Goal: Task Accomplishment & Management: Manage account settings

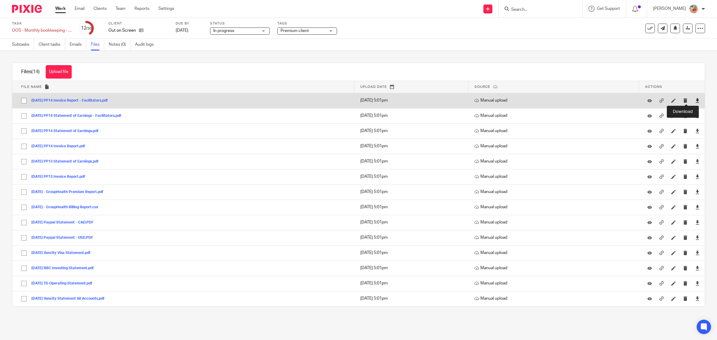
click at [695, 99] on icon at bounding box center [697, 100] width 4 height 4
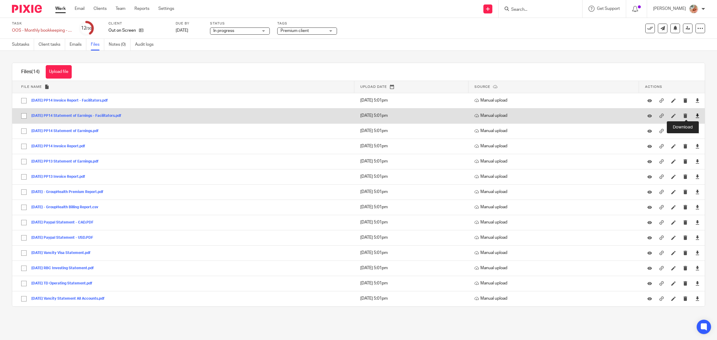
click at [695, 116] on icon at bounding box center [697, 115] width 4 height 4
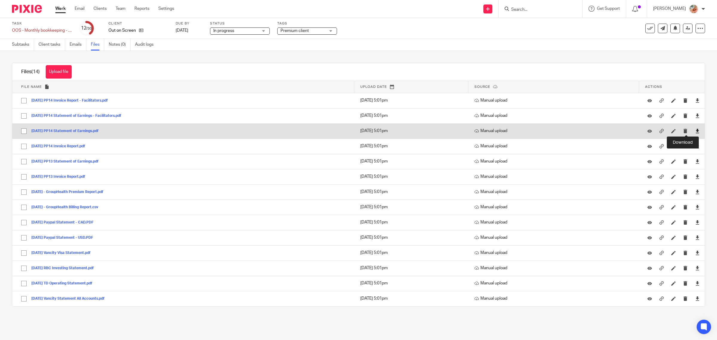
click at [695, 131] on icon at bounding box center [697, 131] width 4 height 4
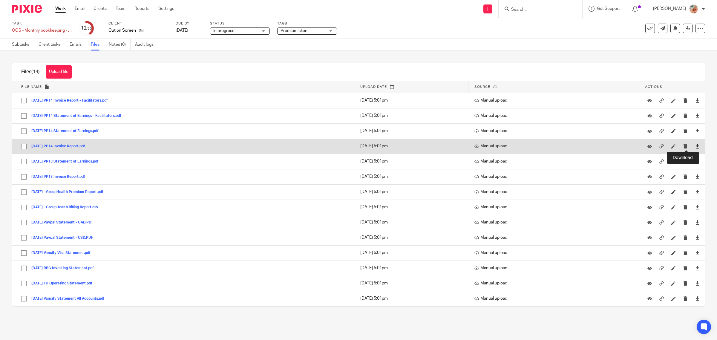
click at [695, 145] on icon at bounding box center [697, 146] width 4 height 4
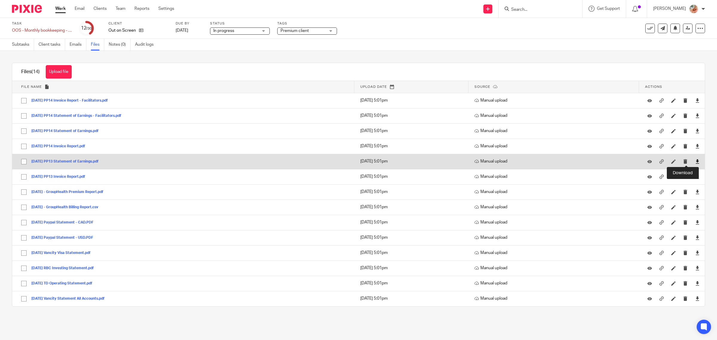
drag, startPoint x: 686, startPoint y: 160, endPoint x: 687, endPoint y: 163, distance: 3.2
click at [695, 160] on icon at bounding box center [697, 161] width 4 height 4
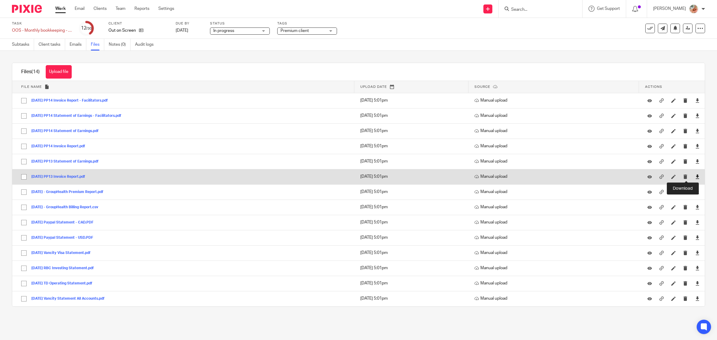
click at [695, 176] on icon at bounding box center [697, 176] width 4 height 4
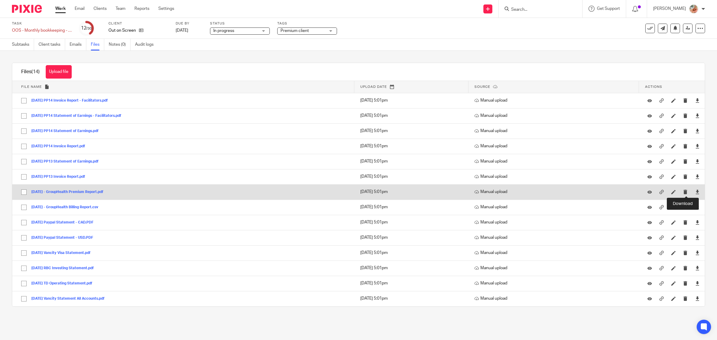
drag, startPoint x: 684, startPoint y: 191, endPoint x: 685, endPoint y: 196, distance: 4.9
click at [695, 191] on icon at bounding box center [697, 192] width 4 height 4
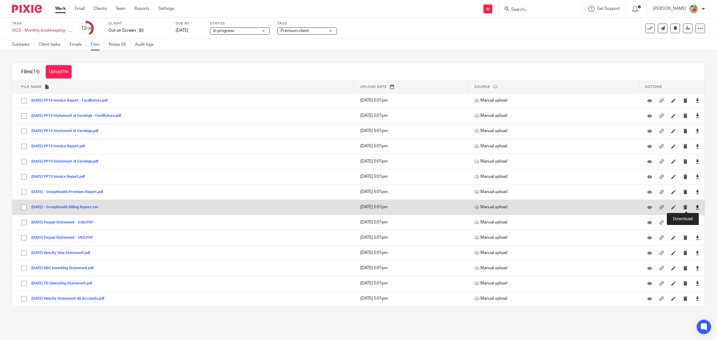
click at [695, 206] on icon at bounding box center [697, 207] width 4 height 4
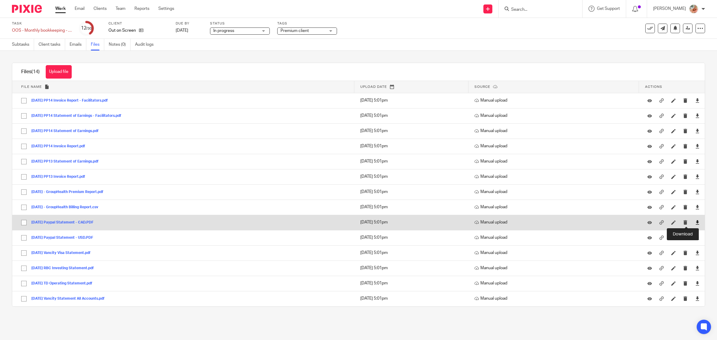
click at [695, 221] on icon at bounding box center [697, 222] width 4 height 4
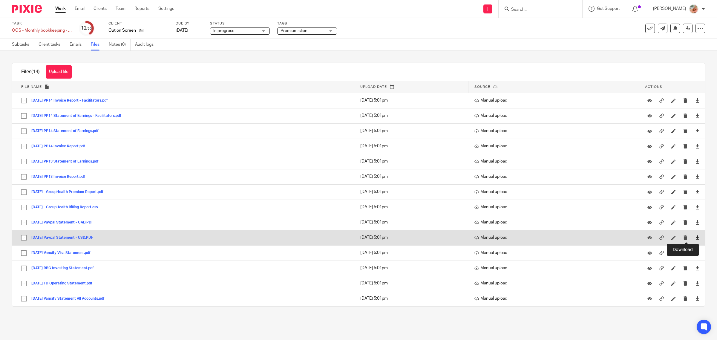
click at [695, 238] on icon at bounding box center [697, 237] width 4 height 4
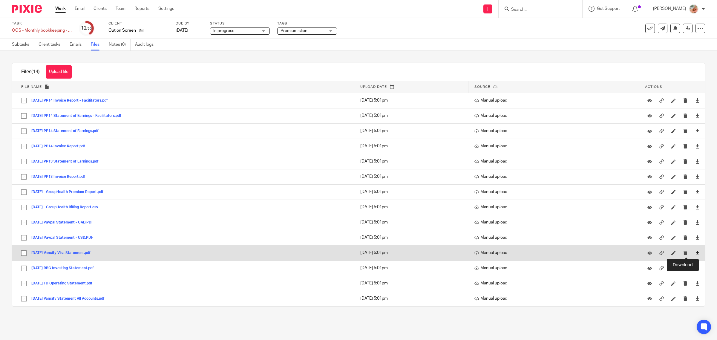
click at [695, 253] on icon at bounding box center [697, 253] width 4 height 4
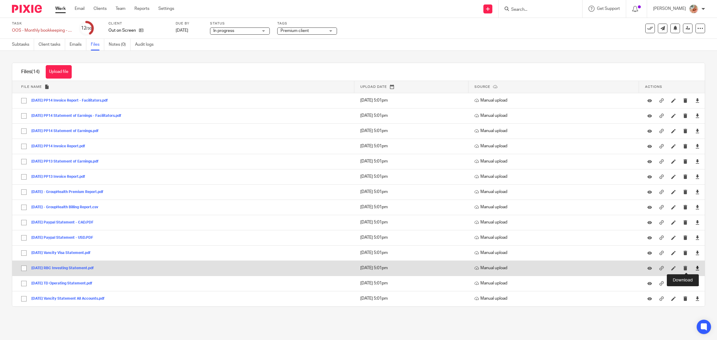
click at [695, 267] on icon at bounding box center [697, 268] width 4 height 4
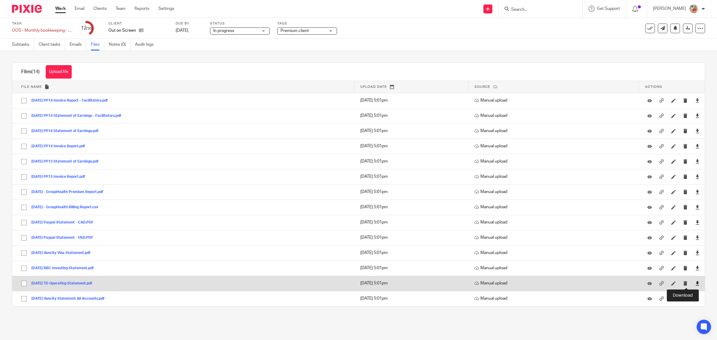
click at [695, 282] on icon at bounding box center [697, 283] width 4 height 4
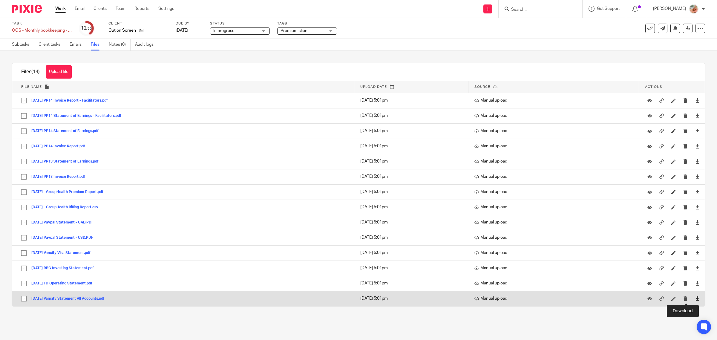
click at [695, 298] on icon at bounding box center [697, 298] width 4 height 4
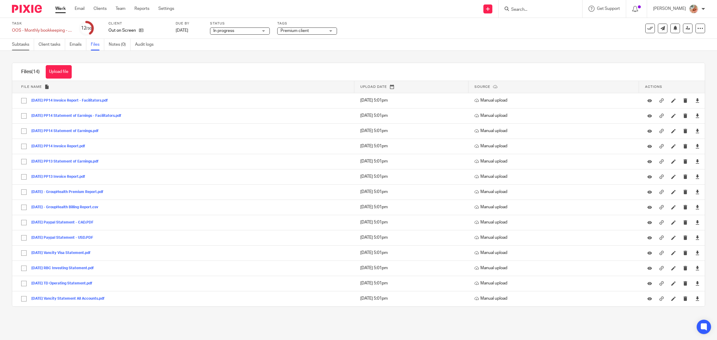
click at [14, 44] on link "Subtasks" at bounding box center [23, 45] width 22 height 12
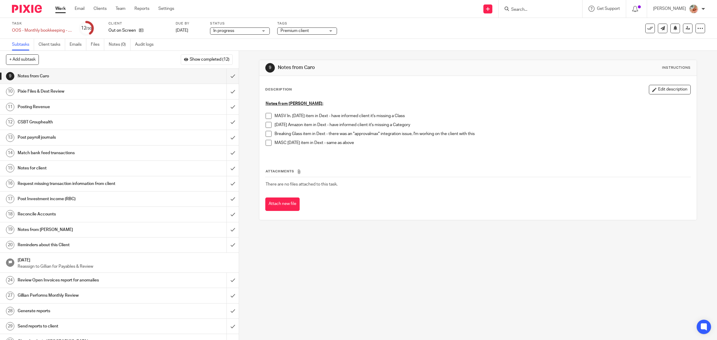
click at [154, 92] on div "Pixie Files & Dext Review" at bounding box center [119, 91] width 203 height 9
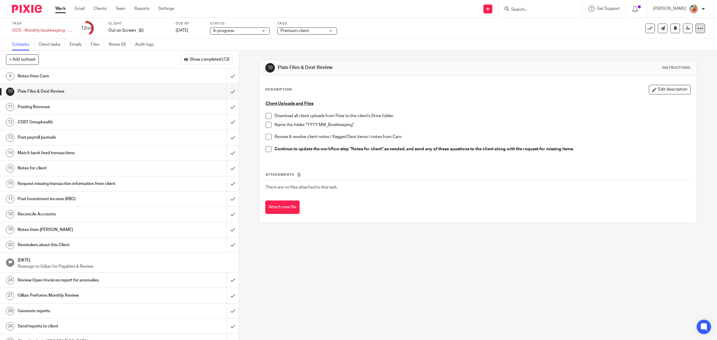
click at [697, 26] on icon at bounding box center [700, 28] width 6 height 6
click at [669, 53] on link "Advanced task editor" at bounding box center [675, 52] width 39 height 4
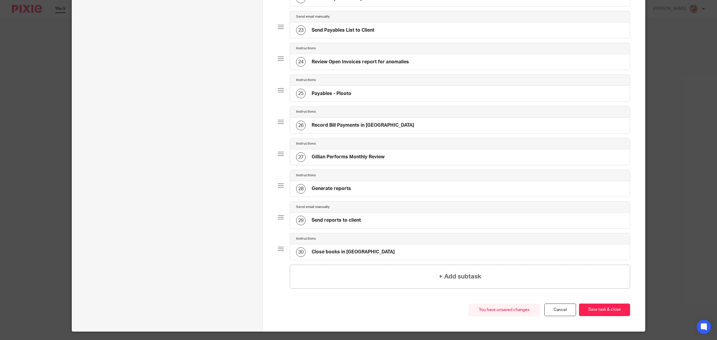
scroll to position [768, 0]
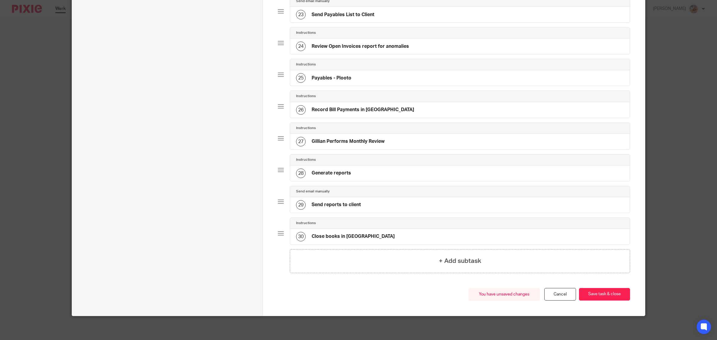
click at [596, 301] on div "You have unsaved changes Cancel Save task & close Save task & close" at bounding box center [454, 302] width 352 height 28
click at [598, 296] on button "Save task & close" at bounding box center [604, 294] width 51 height 13
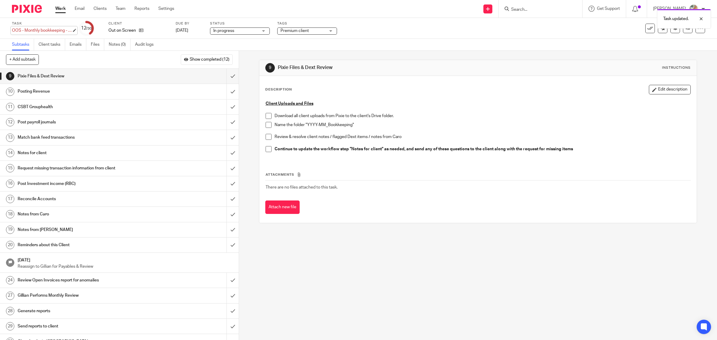
click at [54, 31] on div "OOS - Monthly bookkeeping - July Save OOS - Monthly bookkeeping - July" at bounding box center [42, 30] width 60 height 6
click at [54, 31] on input "OOS - Monthly bookkeeping - July" at bounding box center [56, 30] width 88 height 7
click at [43, 33] on input "OOS - Monthly bookkeeping - July" at bounding box center [56, 30] width 88 height 7
click at [45, 31] on input "OOS - Monthly bookkeeping - July" at bounding box center [56, 30] width 88 height 7
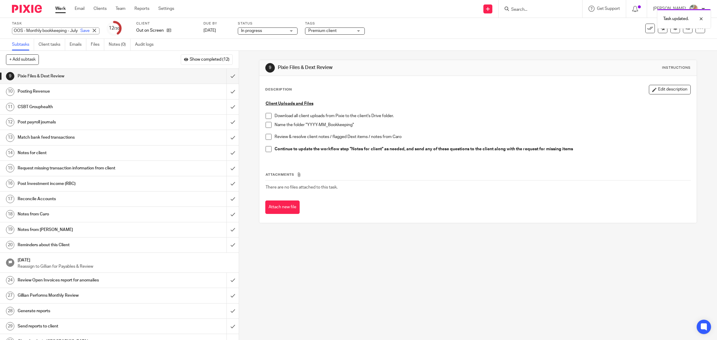
drag, startPoint x: 51, startPoint y: 30, endPoint x: 66, endPoint y: 31, distance: 14.7
click at [66, 31] on input "OOS - Monthly bookkeeping - July" at bounding box center [56, 30] width 88 height 7
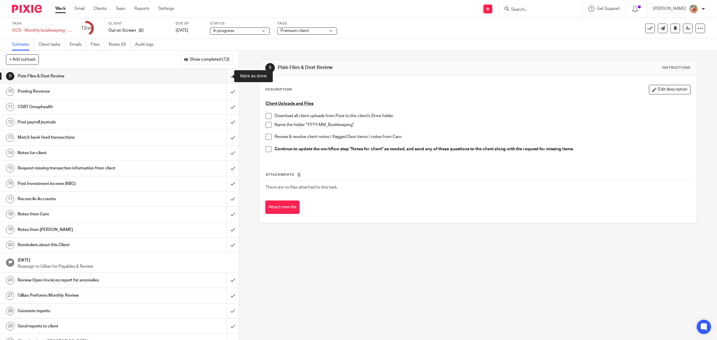
click at [224, 75] on input "submit" at bounding box center [119, 76] width 239 height 15
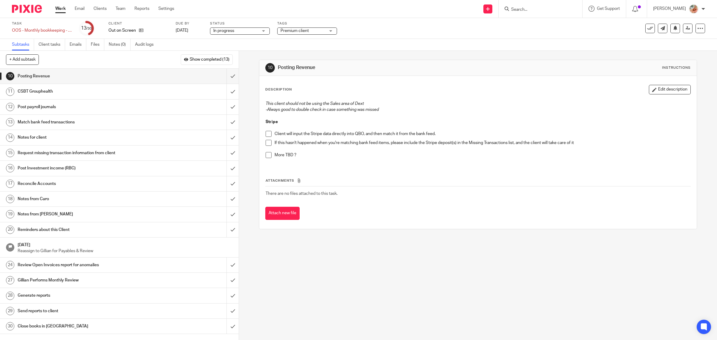
click at [60, 9] on link "Work" at bounding box center [60, 9] width 10 height 6
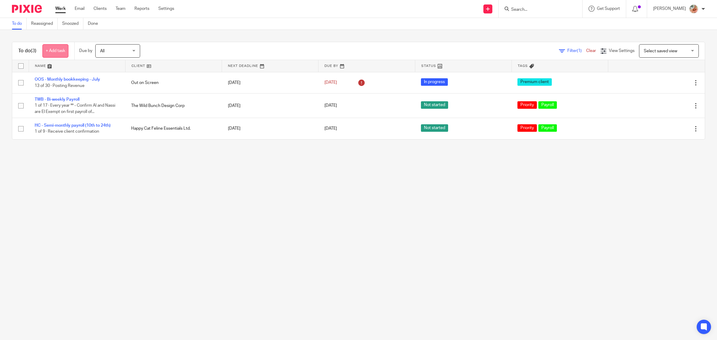
click at [59, 51] on link "+ Add task" at bounding box center [55, 50] width 26 height 13
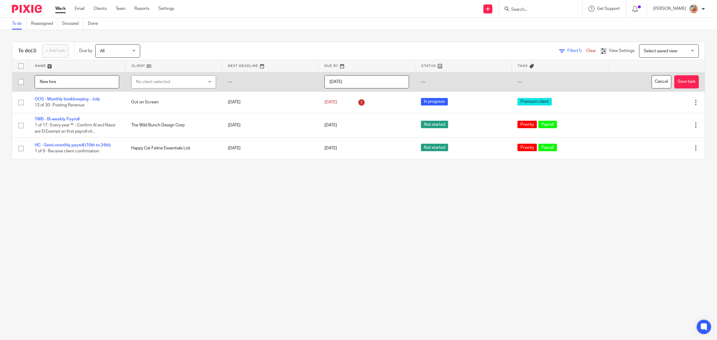
type input "New hire"
click at [154, 85] on div "No client selected" at bounding box center [168, 82] width 64 height 13
type input "wild"
click at [158, 126] on li "The Wild Bunch Design Corp" at bounding box center [171, 124] width 82 height 12
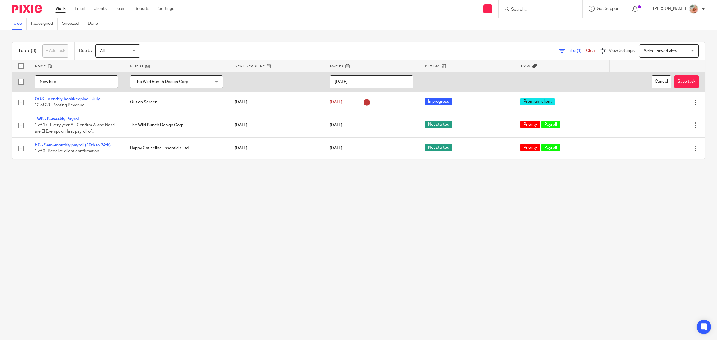
click at [347, 82] on input "[DATE]" at bounding box center [371, 81] width 83 height 13
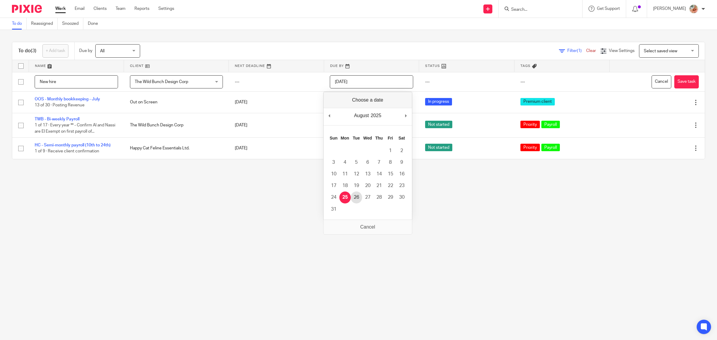
type input "2025-08-26"
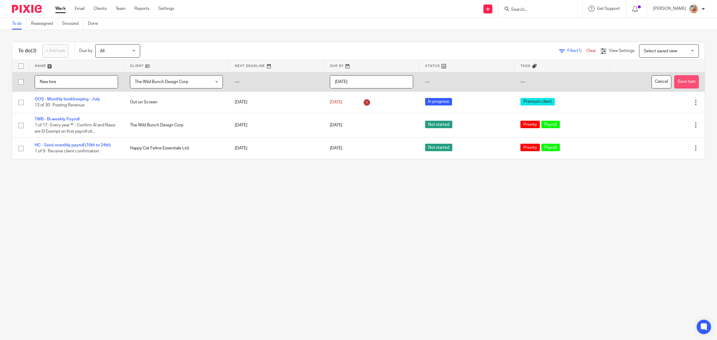
click at [677, 83] on button "Save task" at bounding box center [686, 81] width 24 height 13
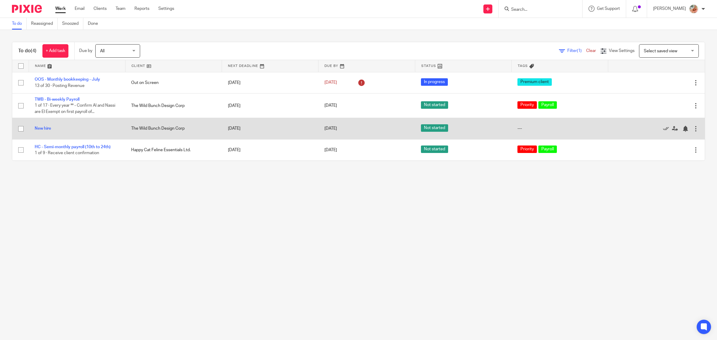
drag, startPoint x: 48, startPoint y: 128, endPoint x: 55, endPoint y: 128, distance: 7.2
click at [48, 128] on link "New hire" at bounding box center [43, 128] width 16 height 4
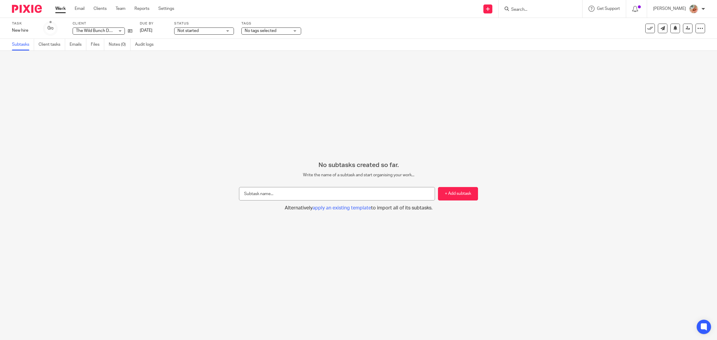
click at [314, 194] on input "text" at bounding box center [337, 193] width 196 height 13
type input "[PERSON_NAME] Svenia"
click at [438, 189] on button "+ Add subtask" at bounding box center [458, 193] width 40 height 13
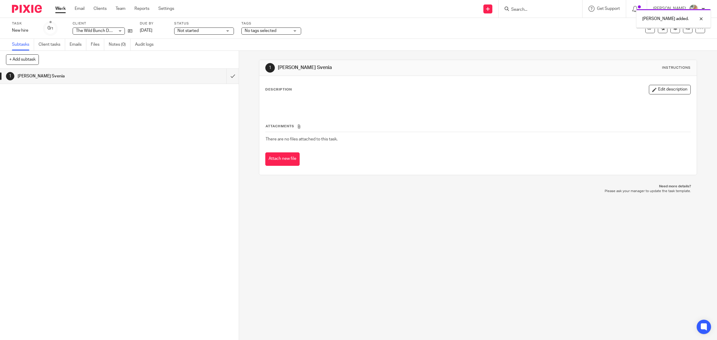
click at [644, 95] on div "Description Edit description" at bounding box center [478, 98] width 426 height 27
click at [653, 92] on button "Edit description" at bounding box center [670, 90] width 42 height 10
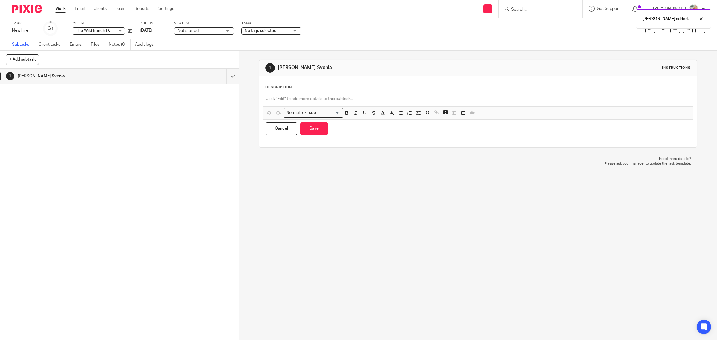
click at [293, 98] on p at bounding box center [477, 99] width 425 height 6
click at [416, 116] on icon "button" at bounding box center [418, 112] width 5 height 5
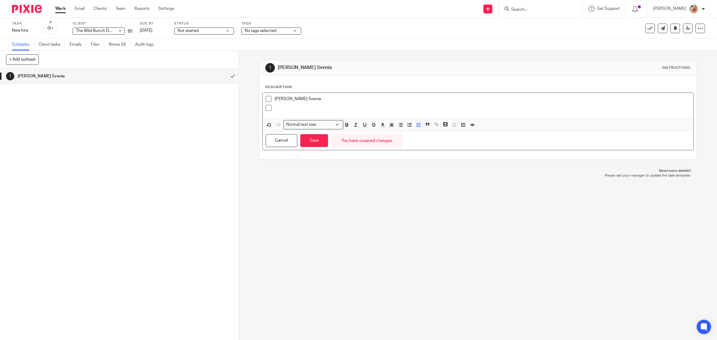
click at [320, 99] on p "Cheuk Wing Svenia" at bounding box center [482, 99] width 416 height 6
click at [278, 105] on div "Cheuk Wing Svenia" at bounding box center [482, 100] width 416 height 9
click at [278, 110] on p at bounding box center [482, 108] width 416 height 6
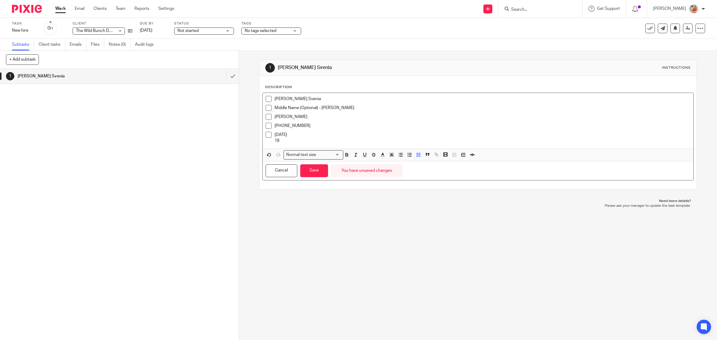
click at [268, 142] on li "Apr 1996 18" at bounding box center [477, 138] width 425 height 12
click at [281, 133] on p "Apr 1996" at bounding box center [482, 135] width 416 height 6
drag, startPoint x: 284, startPoint y: 144, endPoint x: 250, endPoint y: 139, distance: 34.7
click at [250, 139] on div "1 Cheuk Wing Svenia Instructions Description Cheuk Wing Svenia Middle Name (Opt…" at bounding box center [478, 195] width 478 height 289
click at [277, 142] on p "18" at bounding box center [482, 141] width 416 height 6
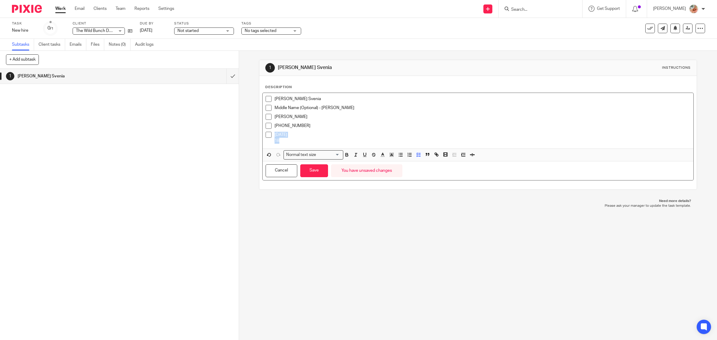
click at [281, 142] on p "18" at bounding box center [482, 141] width 416 height 6
click at [312, 133] on p "Apr 18, 1996" at bounding box center [482, 135] width 416 height 6
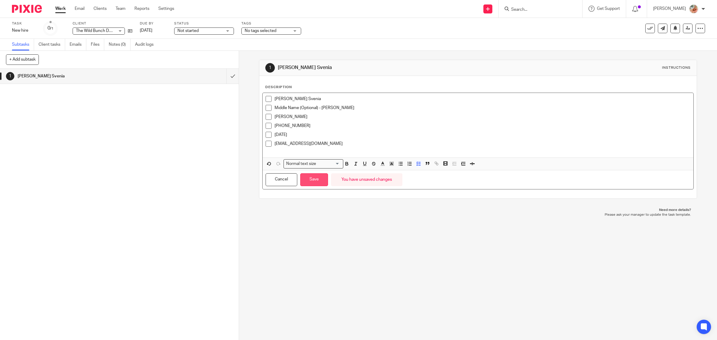
click at [309, 178] on button "Save" at bounding box center [314, 179] width 28 height 13
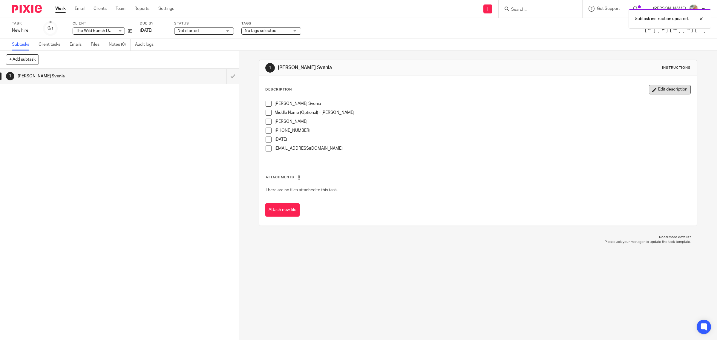
click at [657, 93] on button "Edit description" at bounding box center [670, 90] width 42 height 10
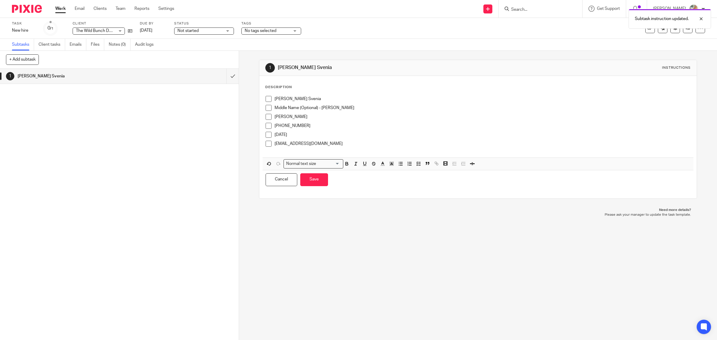
click at [355, 142] on p "wingchungg@gmail.com" at bounding box center [482, 144] width 416 height 6
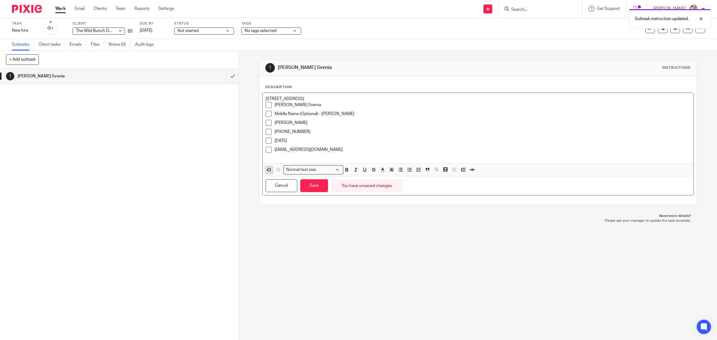
click at [265, 167] on button "button" at bounding box center [268, 169] width 7 height 7
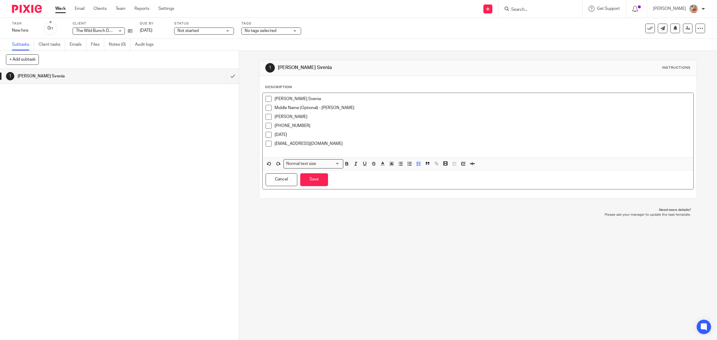
click at [330, 141] on p "wingchungg@gmail.com" at bounding box center [482, 144] width 416 height 6
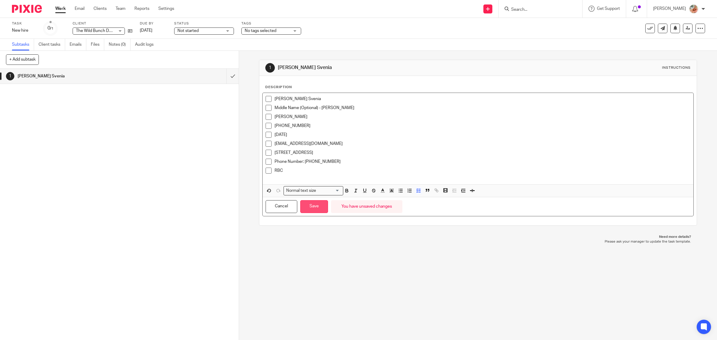
click at [315, 203] on button "Save" at bounding box center [314, 206] width 28 height 13
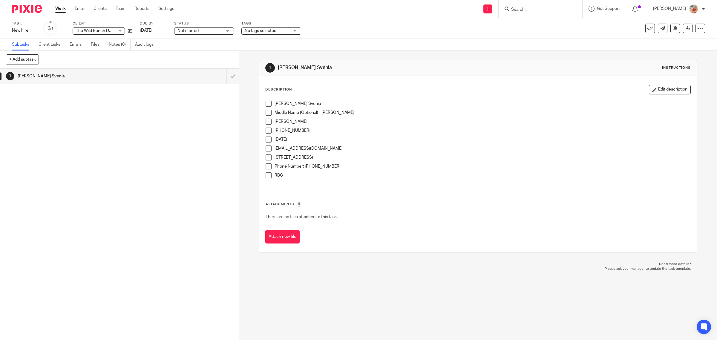
click at [656, 91] on button "Edit description" at bounding box center [670, 90] width 42 height 10
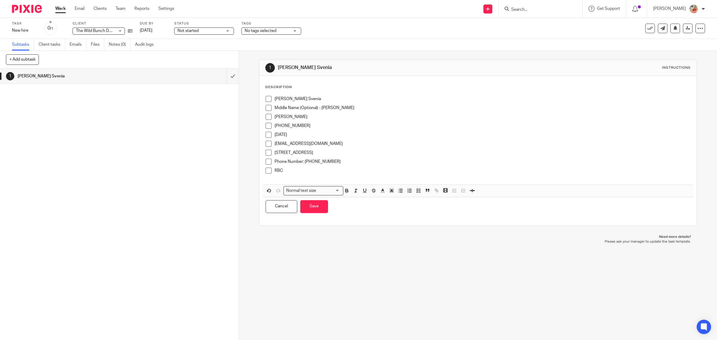
click at [293, 175] on p at bounding box center [482, 177] width 416 height 6
click at [293, 173] on p "RBC" at bounding box center [482, 171] width 416 height 6
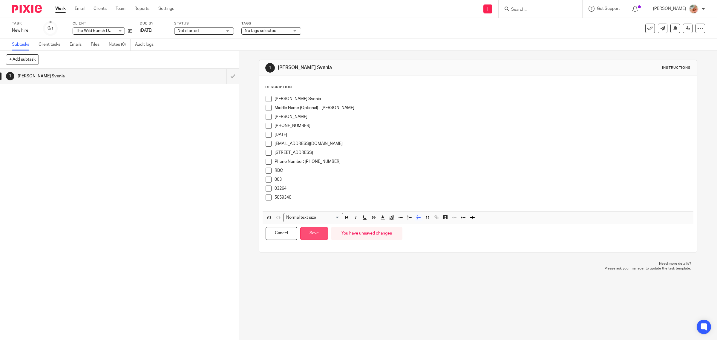
click at [308, 231] on button "Save" at bounding box center [314, 233] width 28 height 13
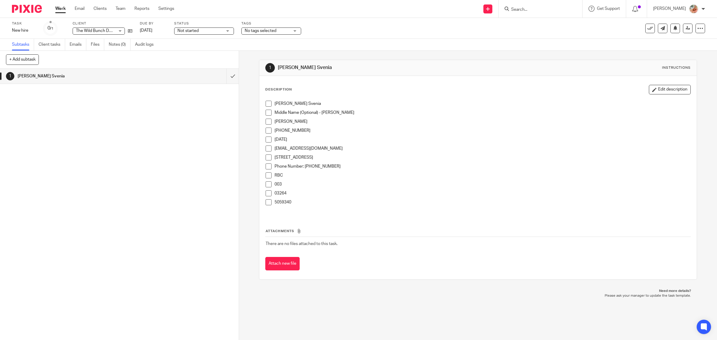
click at [653, 90] on button "Edit description" at bounding box center [670, 90] width 42 height 10
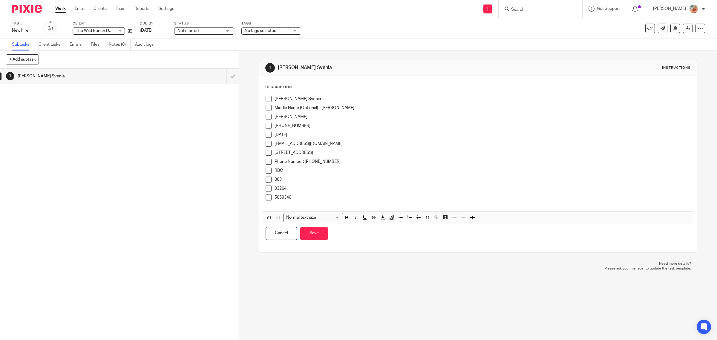
click at [307, 132] on p "Apr 18, 1996" at bounding box center [482, 135] width 416 height 6
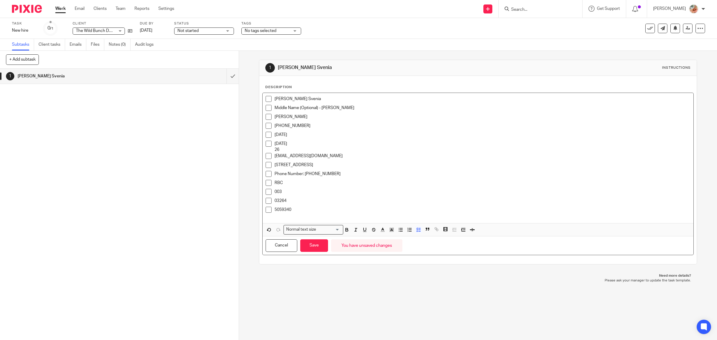
click at [281, 144] on p "Aug 2025" at bounding box center [482, 144] width 416 height 6
drag, startPoint x: 286, startPoint y: 150, endPoint x: 255, endPoint y: 150, distance: 31.4
click at [255, 150] on div "1 Cheuk Wing Svenia Instructions Description Cheuk Wing Svenia Middle Name (Opt…" at bounding box center [478, 195] width 478 height 289
click at [278, 152] on p "26" at bounding box center [482, 150] width 416 height 6
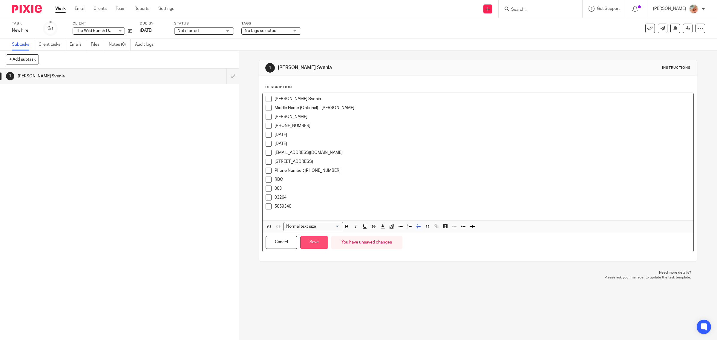
click at [314, 244] on button "Save" at bounding box center [314, 242] width 28 height 13
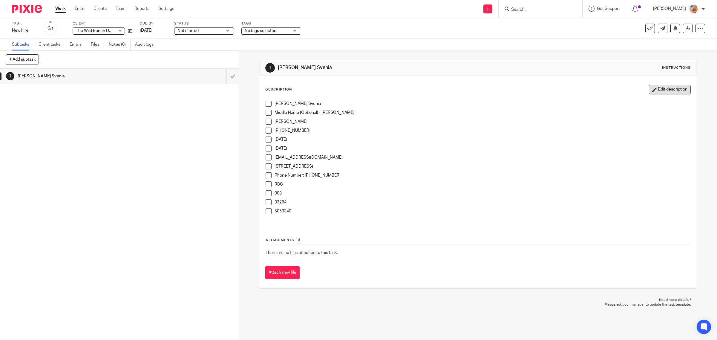
click at [652, 91] on button "Edit description" at bounding box center [670, 90] width 42 height 10
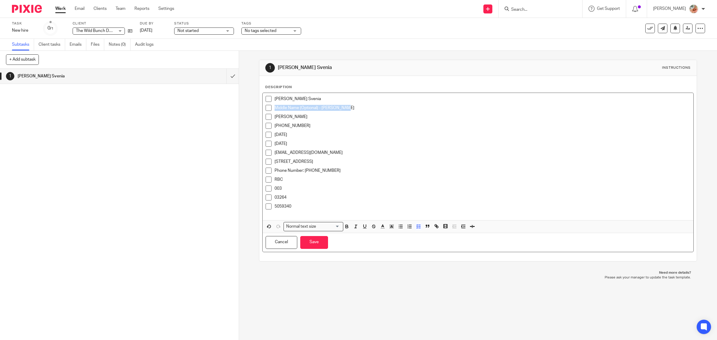
drag, startPoint x: 284, startPoint y: 110, endPoint x: 249, endPoint y: 110, distance: 34.6
click at [249, 110] on div "1 Cheuk Wing Svenia Instructions Description Cheuk Wing Svenia Middle Name (Opt…" at bounding box center [478, 195] width 478 height 289
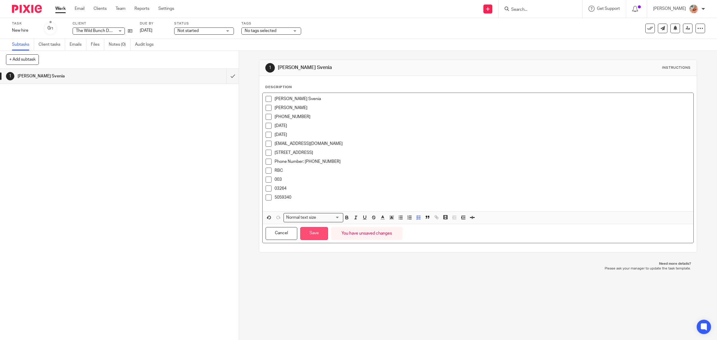
click at [313, 231] on button "Save" at bounding box center [314, 233] width 28 height 13
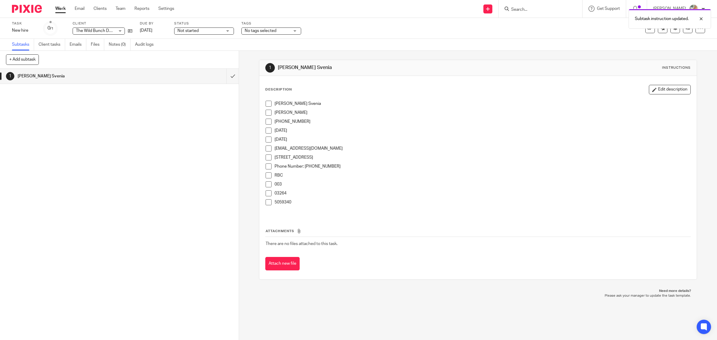
drag, startPoint x: 649, startPoint y: 88, endPoint x: 615, endPoint y: 102, distance: 36.2
click at [649, 88] on button "Edit description" at bounding box center [670, 90] width 42 height 10
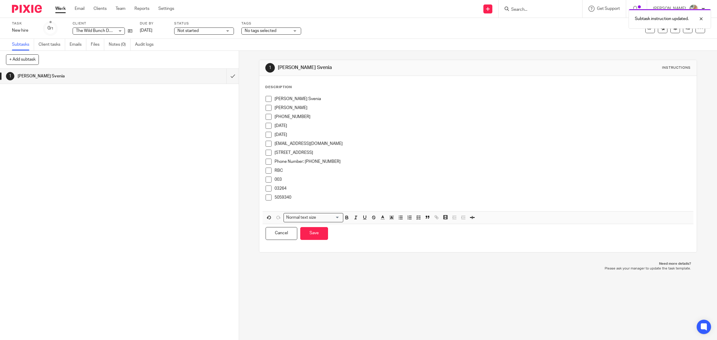
click at [309, 204] on p at bounding box center [482, 203] width 416 height 6
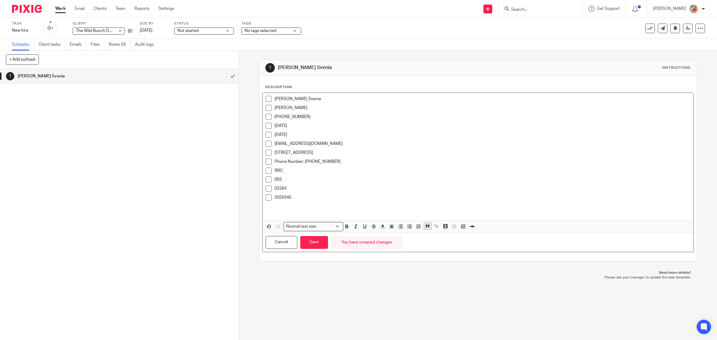
click at [425, 228] on icon "button" at bounding box center [427, 225] width 5 height 5
click at [259, 230] on div "Description Cheuk Wing Svenia Chung 966-173-221 Apr 18, 1996 Aug 26, 2025 wingc…" at bounding box center [478, 170] width 438 height 188
click at [266, 232] on icon "button" at bounding box center [268, 229] width 5 height 5
click at [417, 229] on icon "button" at bounding box center [418, 226] width 5 height 5
click at [329, 194] on p "5059340" at bounding box center [482, 197] width 416 height 6
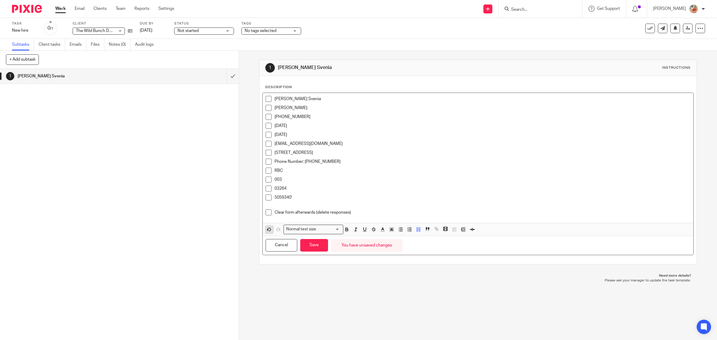
click at [267, 232] on icon "button" at bounding box center [268, 229] width 5 height 5
click at [356, 211] on p "Clear form afterwards (delete responses)" at bounding box center [482, 212] width 416 height 6
click at [308, 199] on p "5059340" at bounding box center [482, 197] width 416 height 6
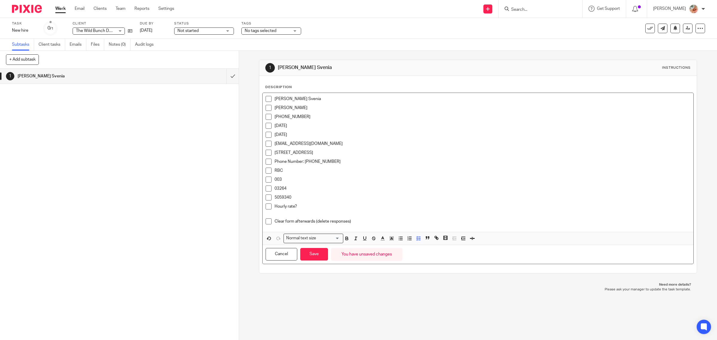
drag, startPoint x: 302, startPoint y: 208, endPoint x: 265, endPoint y: 208, distance: 37.3
click at [263, 209] on div "Cheuk Wing Svenia Chung 966-173-221 Apr 18, 1996 Aug 26, 2025 wingchungg@gmail.…" at bounding box center [478, 162] width 431 height 139
click at [344, 241] on button "button" at bounding box center [346, 238] width 7 height 7
click at [306, 258] on button "Save" at bounding box center [314, 254] width 28 height 13
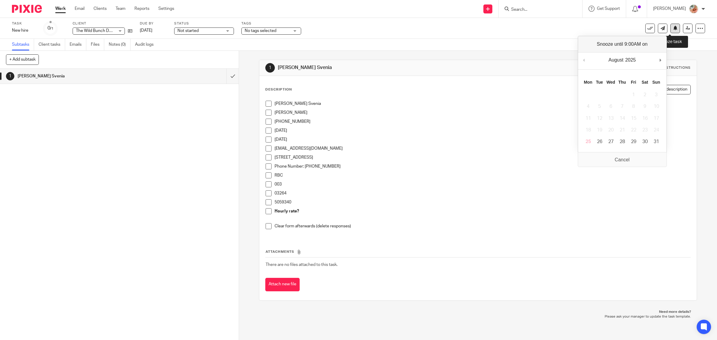
click at [673, 30] on icon at bounding box center [675, 28] width 4 height 4
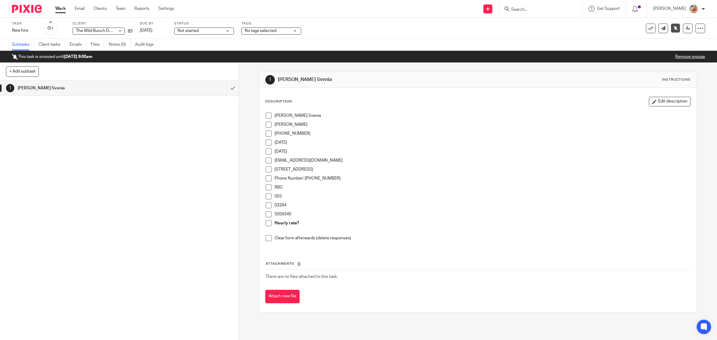
click at [63, 8] on link "Work" at bounding box center [60, 9] width 10 height 6
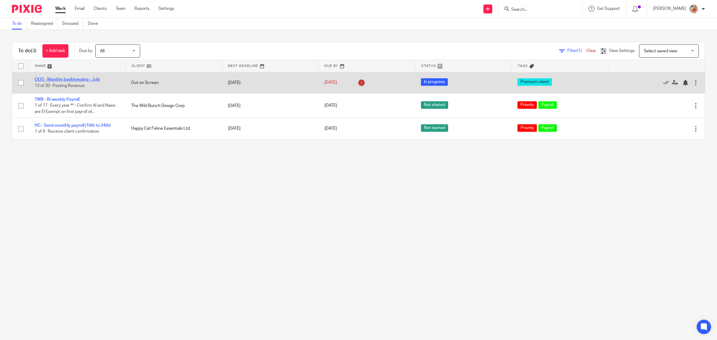
click at [63, 79] on link "OOS - Monthly bookkeeping - July" at bounding box center [67, 79] width 65 height 4
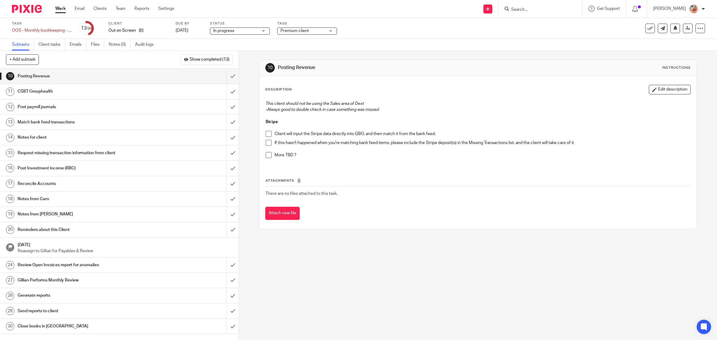
drag, startPoint x: 93, startPoint y: 183, endPoint x: 157, endPoint y: 195, distance: 65.0
click at [93, 183] on h1 "Reconcile Accounts" at bounding box center [85, 183] width 135 height 9
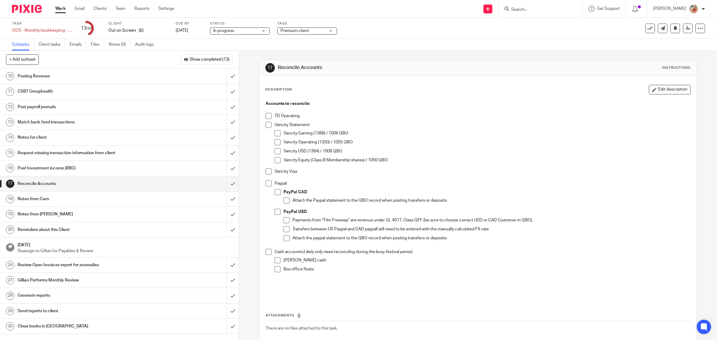
click at [265, 116] on span at bounding box center [268, 116] width 6 height 6
click at [276, 150] on span at bounding box center [277, 151] width 6 height 6
click at [280, 160] on li "Vancity Equity (Class B Membership shares) / 1050 QBO" at bounding box center [482, 161] width 416 height 9
click at [275, 159] on span at bounding box center [277, 160] width 6 height 6
click at [276, 133] on span at bounding box center [277, 133] width 6 height 6
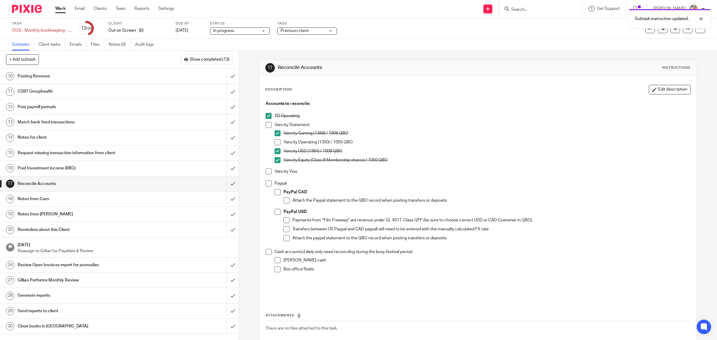
click at [266, 125] on span at bounding box center [268, 125] width 6 height 6
click at [268, 186] on span at bounding box center [268, 183] width 6 height 6
click at [276, 192] on span at bounding box center [277, 192] width 6 height 6
click at [283, 199] on span at bounding box center [286, 200] width 6 height 6
click at [275, 213] on span at bounding box center [277, 212] width 6 height 6
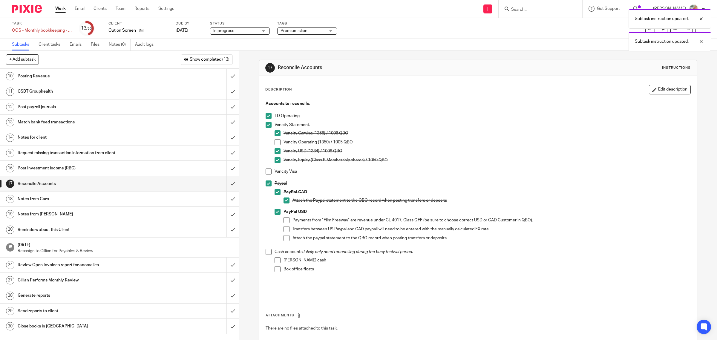
click at [283, 220] on span at bounding box center [286, 220] width 6 height 6
click at [286, 229] on span at bounding box center [286, 229] width 6 height 6
click at [286, 234] on li "Transfers between US Paypal and CAD paypall will need to be entered with the ma…" at bounding box center [486, 230] width 407 height 9
click at [286, 239] on span at bounding box center [286, 238] width 6 height 6
click at [660, 88] on button "Edit description" at bounding box center [670, 90] width 42 height 10
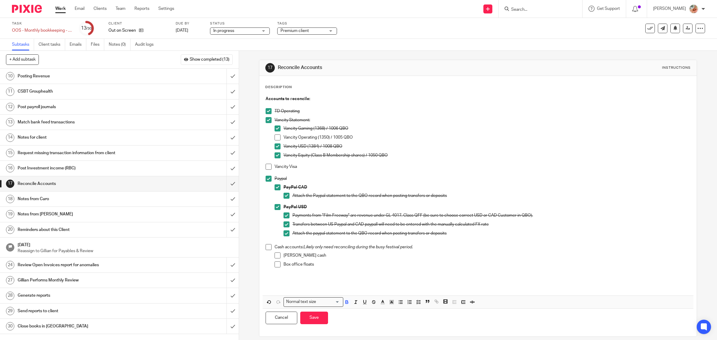
click at [275, 111] on p "TD Operating" at bounding box center [482, 111] width 416 height 6
click at [274, 111] on p "TD Operating" at bounding box center [482, 111] width 416 height 6
drag, startPoint x: 272, startPoint y: 111, endPoint x: 294, endPoint y: 118, distance: 22.3
click at [274, 111] on p "TD Operating" at bounding box center [482, 111] width 416 height 6
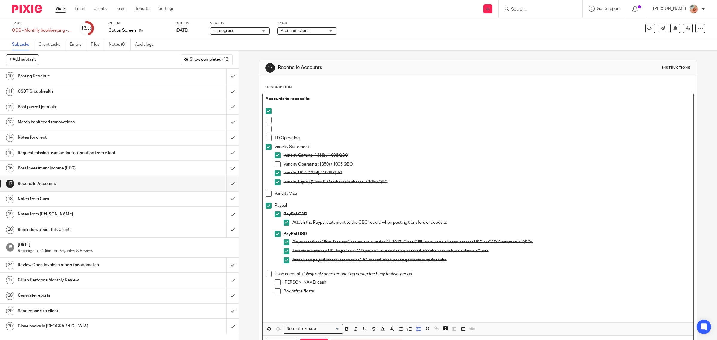
click at [275, 125] on div at bounding box center [482, 121] width 416 height 9
click at [274, 129] on p at bounding box center [482, 129] width 416 height 6
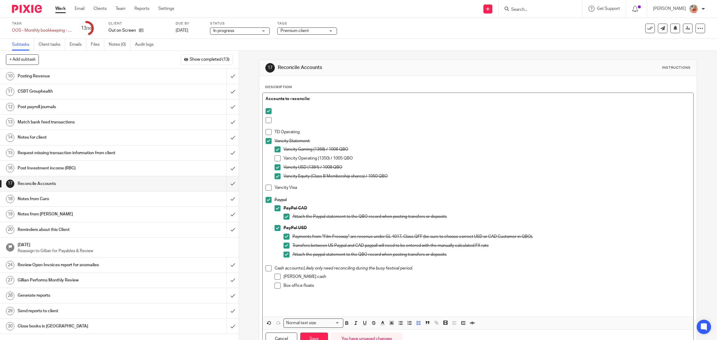
click at [274, 127] on p at bounding box center [482, 126] width 416 height 6
click at [274, 120] on p at bounding box center [482, 120] width 416 height 6
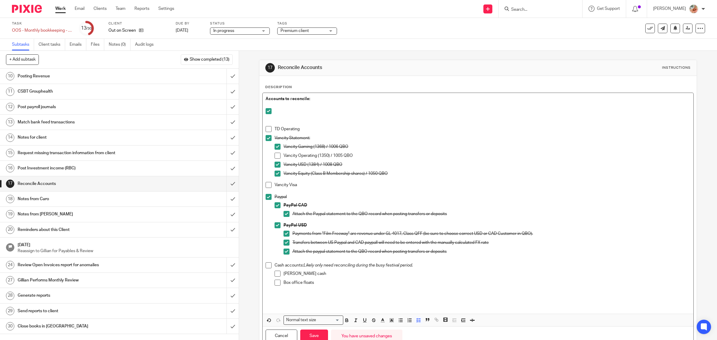
click at [274, 112] on p at bounding box center [482, 111] width 416 height 6
click at [265, 111] on span at bounding box center [268, 111] width 6 height 6
drag, startPoint x: 305, startPoint y: 156, endPoint x: 272, endPoint y: 156, distance: 33.1
click at [272, 156] on li "Vancity Statement: Vancity Gaming (1368) / 1006 QBO Vancity Operating (1350) / …" at bounding box center [477, 158] width 425 height 47
copy p "Vancity Operating (1350) / 1005 QBO"
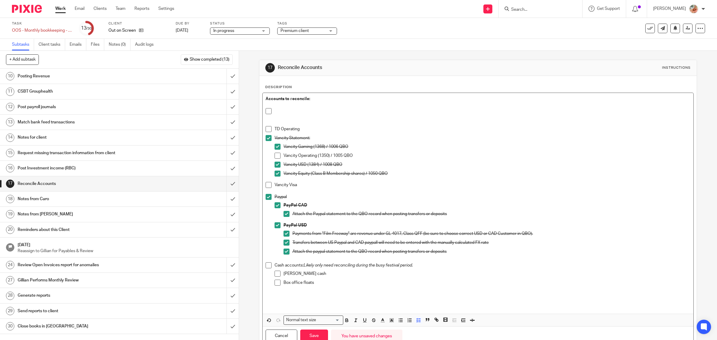
click at [281, 108] on p at bounding box center [482, 111] width 416 height 6
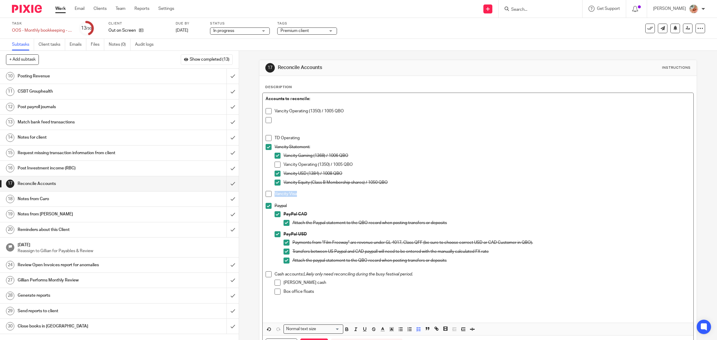
drag, startPoint x: 282, startPoint y: 193, endPoint x: 269, endPoint y: 193, distance: 12.5
click at [269, 193] on li "Vancity Visa" at bounding box center [477, 197] width 425 height 12
click at [280, 125] on p at bounding box center [482, 126] width 416 height 6
click at [274, 125] on p "Vancity Visa" at bounding box center [482, 126] width 416 height 6
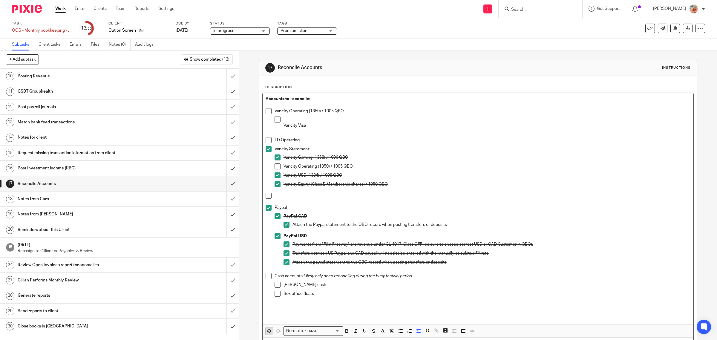
click at [266, 329] on icon "button" at bounding box center [268, 330] width 5 height 5
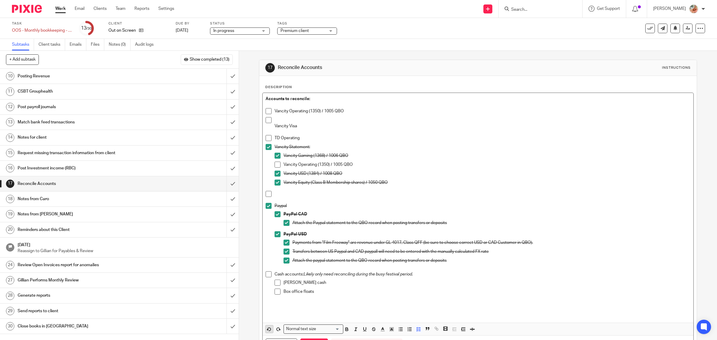
click at [267, 330] on polygon "button" at bounding box center [267, 329] width 1 height 1
click at [279, 122] on p at bounding box center [482, 120] width 416 height 6
click at [266, 137] on span at bounding box center [268, 138] width 6 height 6
drag, startPoint x: 353, startPoint y: 163, endPoint x: 303, endPoint y: 160, distance: 49.6
click at [271, 161] on li "Vancity Statement: Vancity Gaming (1368) / 1006 QBO Vancity Operating (1350) / …" at bounding box center [477, 167] width 425 height 47
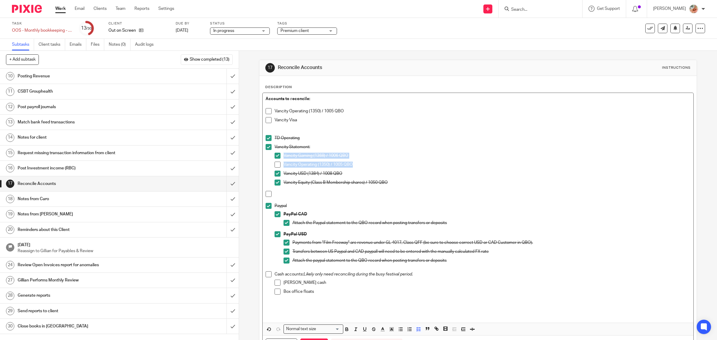
click at [317, 169] on div "Vancity Operating (1350) / 1005 QBO" at bounding box center [486, 166] width 407 height 9
drag, startPoint x: 358, startPoint y: 163, endPoint x: 279, endPoint y: 164, distance: 79.1
click at [279, 164] on li "Vancity Operating (1350) / 1005 QBO" at bounding box center [482, 166] width 416 height 9
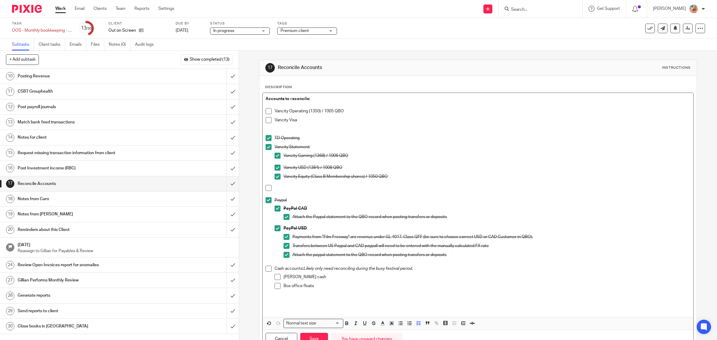
click at [274, 188] on p at bounding box center [482, 188] width 416 height 6
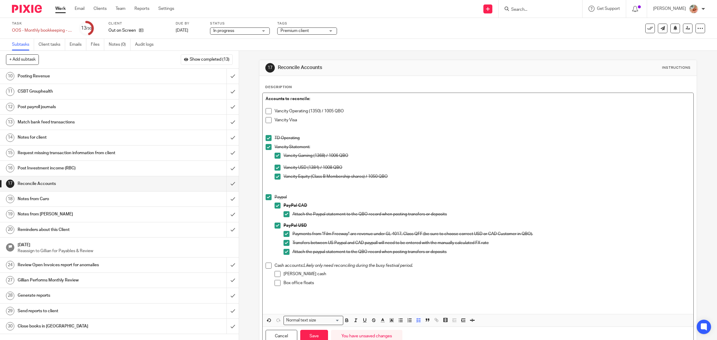
click at [280, 188] on p at bounding box center [482, 191] width 416 height 6
drag, startPoint x: 316, startPoint y: 283, endPoint x: 269, endPoint y: 265, distance: 50.2
click at [269, 265] on li "Cash accounts: Likely only need reconciling during the busy festival period. Pe…" at bounding box center [477, 280] width 425 height 35
click at [353, 321] on icon "button" at bounding box center [355, 319] width 5 height 5
click at [349, 303] on p at bounding box center [477, 303] width 425 height 12
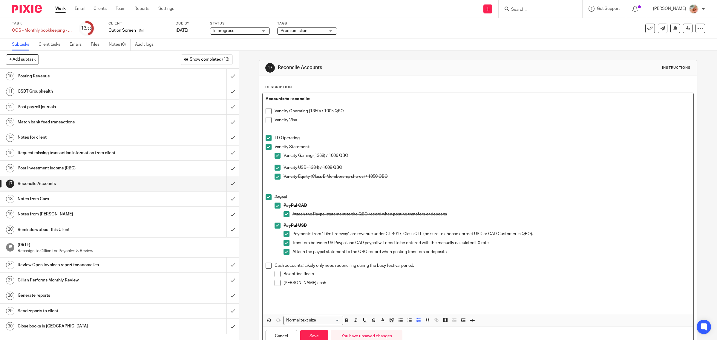
click at [265, 262] on li "Paypal PayPal CAD Attach the Paypal statement to the QBO record when posting tr…" at bounding box center [477, 228] width 425 height 68
click at [321, 287] on div "Petty cash" at bounding box center [486, 284] width 407 height 9
drag, startPoint x: 315, startPoint y: 283, endPoint x: 265, endPoint y: 267, distance: 52.7
click at [265, 267] on li "Cash accounts: Likely only need reconciling during the busy festival period. Bo…" at bounding box center [477, 280] width 425 height 35
click at [371, 320] on icon "button" at bounding box center [373, 319] width 5 height 5
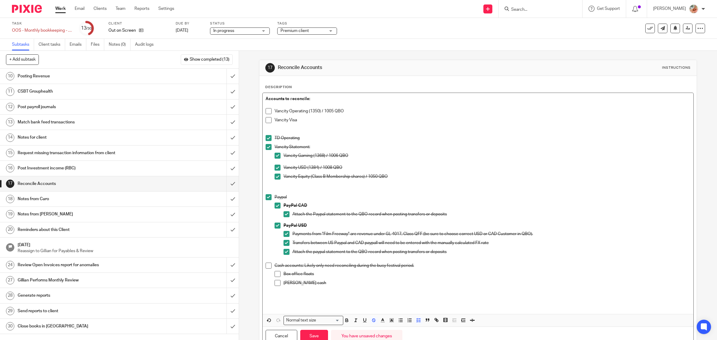
click at [366, 298] on p at bounding box center [477, 303] width 425 height 12
drag, startPoint x: 308, startPoint y: 336, endPoint x: 311, endPoint y: 330, distance: 6.4
click at [308, 336] on button "Save" at bounding box center [314, 336] width 28 height 13
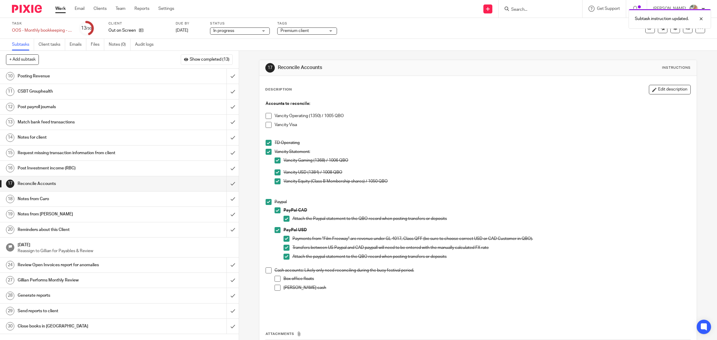
click at [311, 124] on p "Vancity Visa" at bounding box center [482, 125] width 416 height 6
click at [125, 79] on h1 "Posting Revenue" at bounding box center [85, 76] width 135 height 9
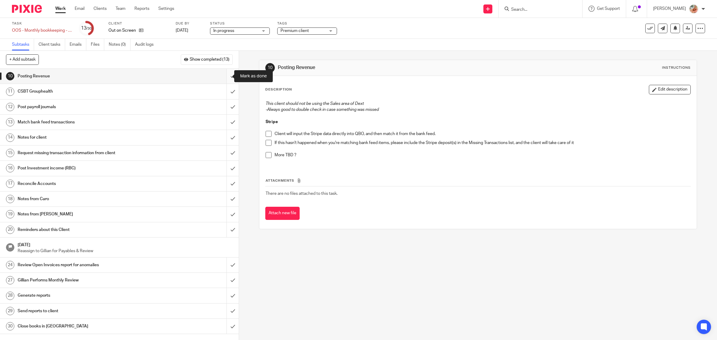
click at [223, 76] on input "submit" at bounding box center [119, 76] width 239 height 15
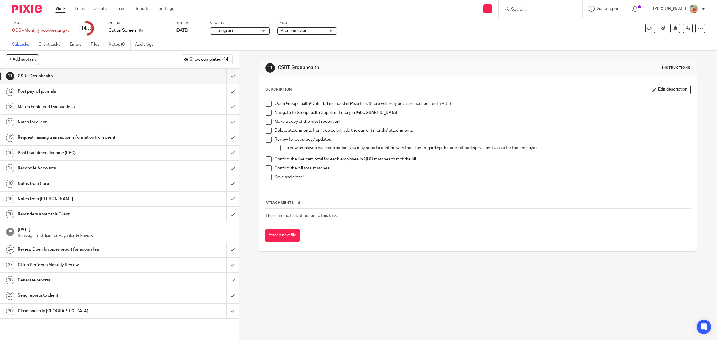
click at [265, 105] on span at bounding box center [268, 104] width 6 height 6
click at [265, 113] on span at bounding box center [268, 113] width 6 height 6
click at [269, 119] on li "Make a copy of the most recent bill" at bounding box center [477, 123] width 425 height 9
click at [267, 121] on span at bounding box center [268, 122] width 6 height 6
click at [268, 130] on span at bounding box center [268, 131] width 6 height 6
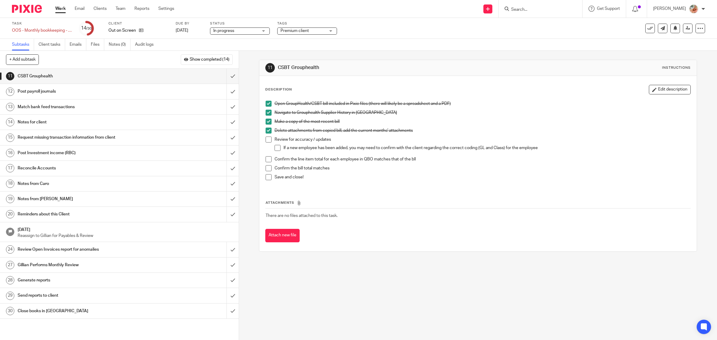
click at [265, 139] on span at bounding box center [268, 139] width 6 height 6
click at [274, 148] on span at bounding box center [277, 148] width 6 height 6
click at [263, 158] on div "Open GroupHealth/CSBT bill included in Pixie files (there will likely be a spre…" at bounding box center [478, 143] width 431 height 90
click at [266, 158] on span at bounding box center [268, 159] width 6 height 6
click at [267, 167] on span at bounding box center [268, 168] width 6 height 6
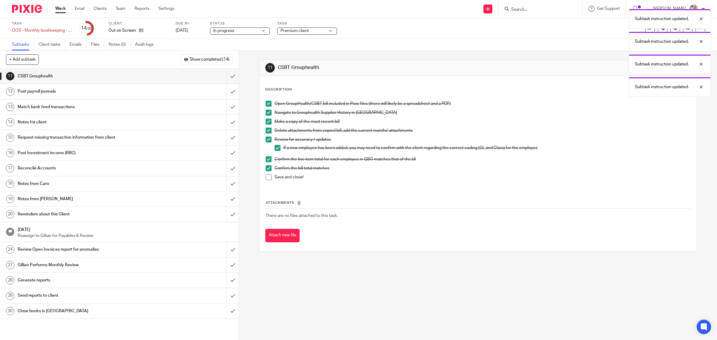
click at [266, 177] on span at bounding box center [268, 177] width 6 height 6
click at [221, 75] on input "submit" at bounding box center [119, 76] width 239 height 15
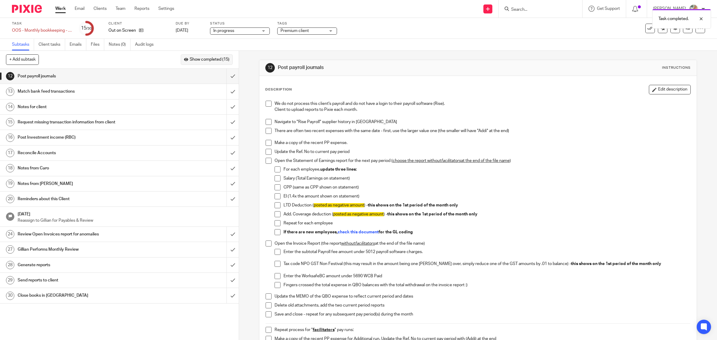
click at [202, 61] on span "Show completed (15)" at bounding box center [210, 59] width 40 height 5
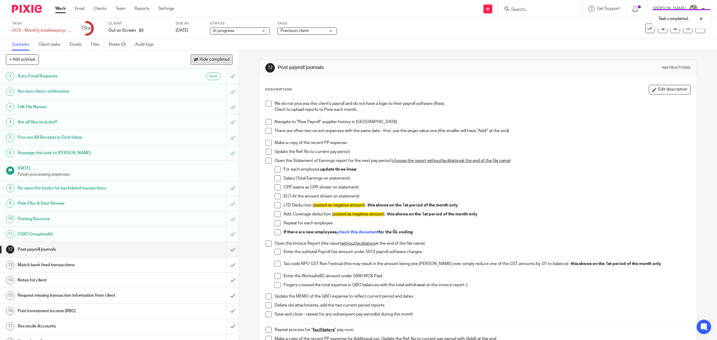
click at [210, 60] on span "Hide completed" at bounding box center [214, 59] width 30 height 5
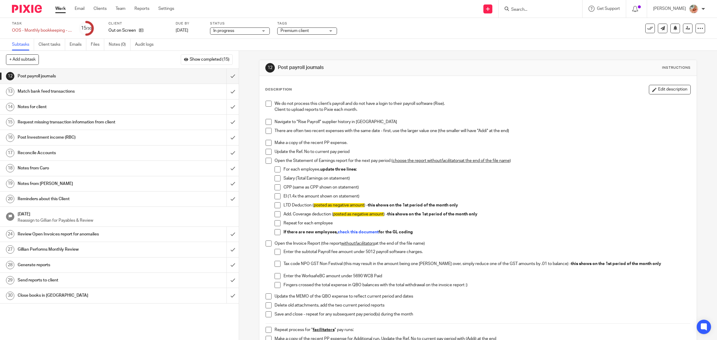
click at [40, 137] on h1 "Post Investment income (RBC)" at bounding box center [85, 137] width 135 height 9
